Goal: Download file/media

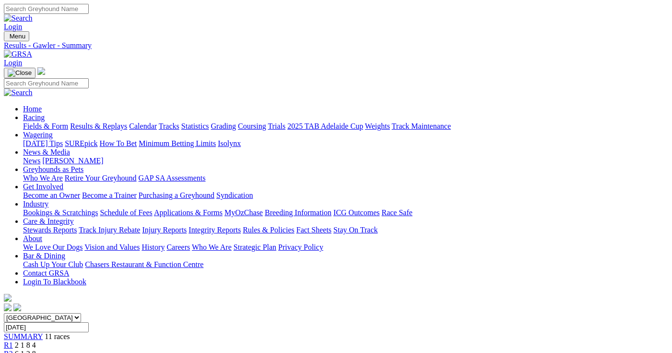
scroll to position [12, 0]
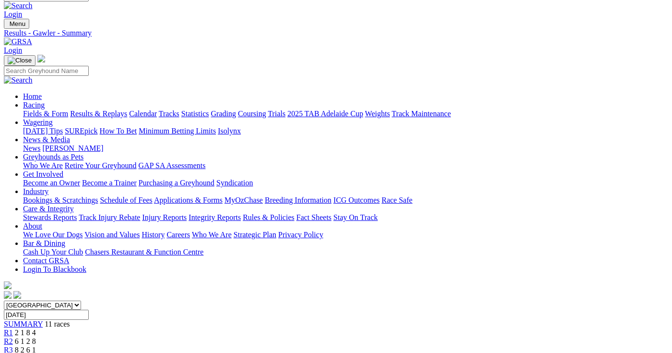
click at [81, 300] on select "[GEOGRAPHIC_DATA] [GEOGRAPHIC_DATA] [GEOGRAPHIC_DATA] [GEOGRAPHIC_DATA] [GEOGRA…" at bounding box center [42, 304] width 77 height 9
select select "[GEOGRAPHIC_DATA]"
click at [36, 300] on select "[GEOGRAPHIC_DATA] [GEOGRAPHIC_DATA] [GEOGRAPHIC_DATA] [GEOGRAPHIC_DATA] [GEOGRA…" at bounding box center [42, 304] width 77 height 9
click at [89, 309] on input "Sunday, 31 Aug 2025" at bounding box center [46, 314] width 85 height 10
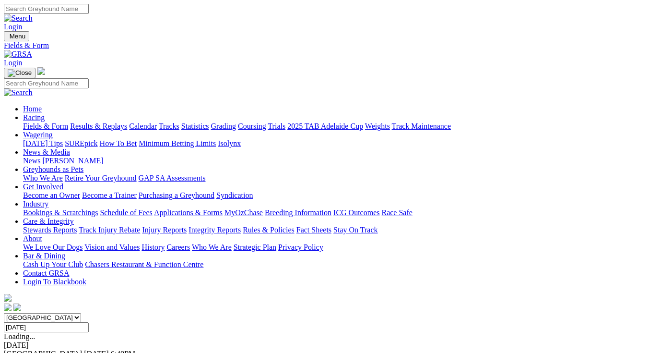
type input "Wednesday, 3 Sep 2025"
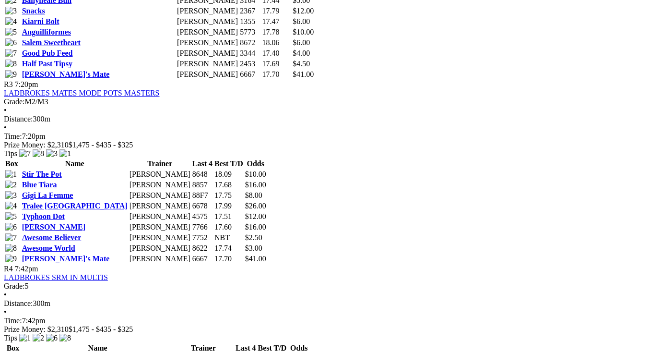
scroll to position [808, 0]
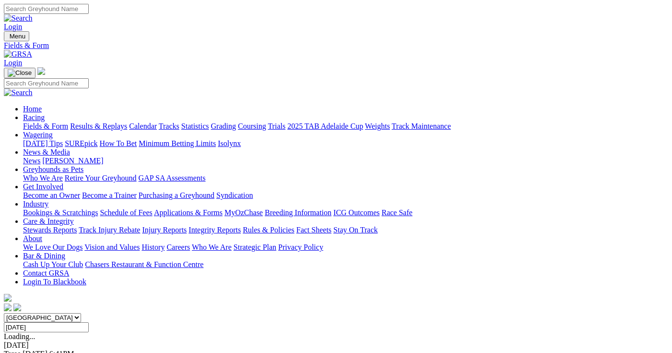
click at [81, 313] on select "[GEOGRAPHIC_DATA] [GEOGRAPHIC_DATA] [GEOGRAPHIC_DATA] [GEOGRAPHIC_DATA] [GEOGRA…" at bounding box center [42, 317] width 77 height 9
select select "QLD"
click at [36, 313] on select "[GEOGRAPHIC_DATA] [GEOGRAPHIC_DATA] [GEOGRAPHIC_DATA] [GEOGRAPHIC_DATA] [GEOGRA…" at bounding box center [42, 317] width 77 height 9
drag, startPoint x: 466, startPoint y: 225, endPoint x: 452, endPoint y: 227, distance: 14.1
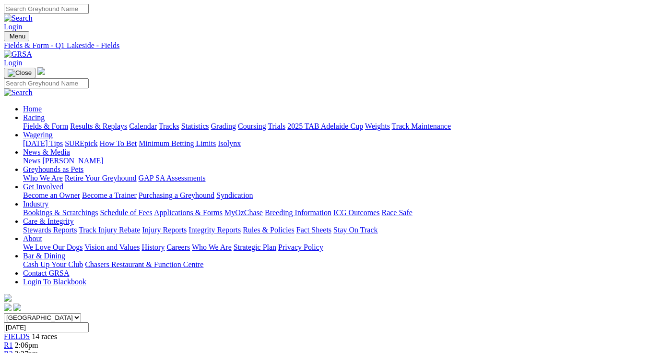
click at [512, 125] on link "CSV (Excel)" at bounding box center [499, 121] width 39 height 8
click at [516, 125] on link "CSV (Excel)" at bounding box center [499, 121] width 39 height 8
